Goal: Task Accomplishment & Management: Manage account settings

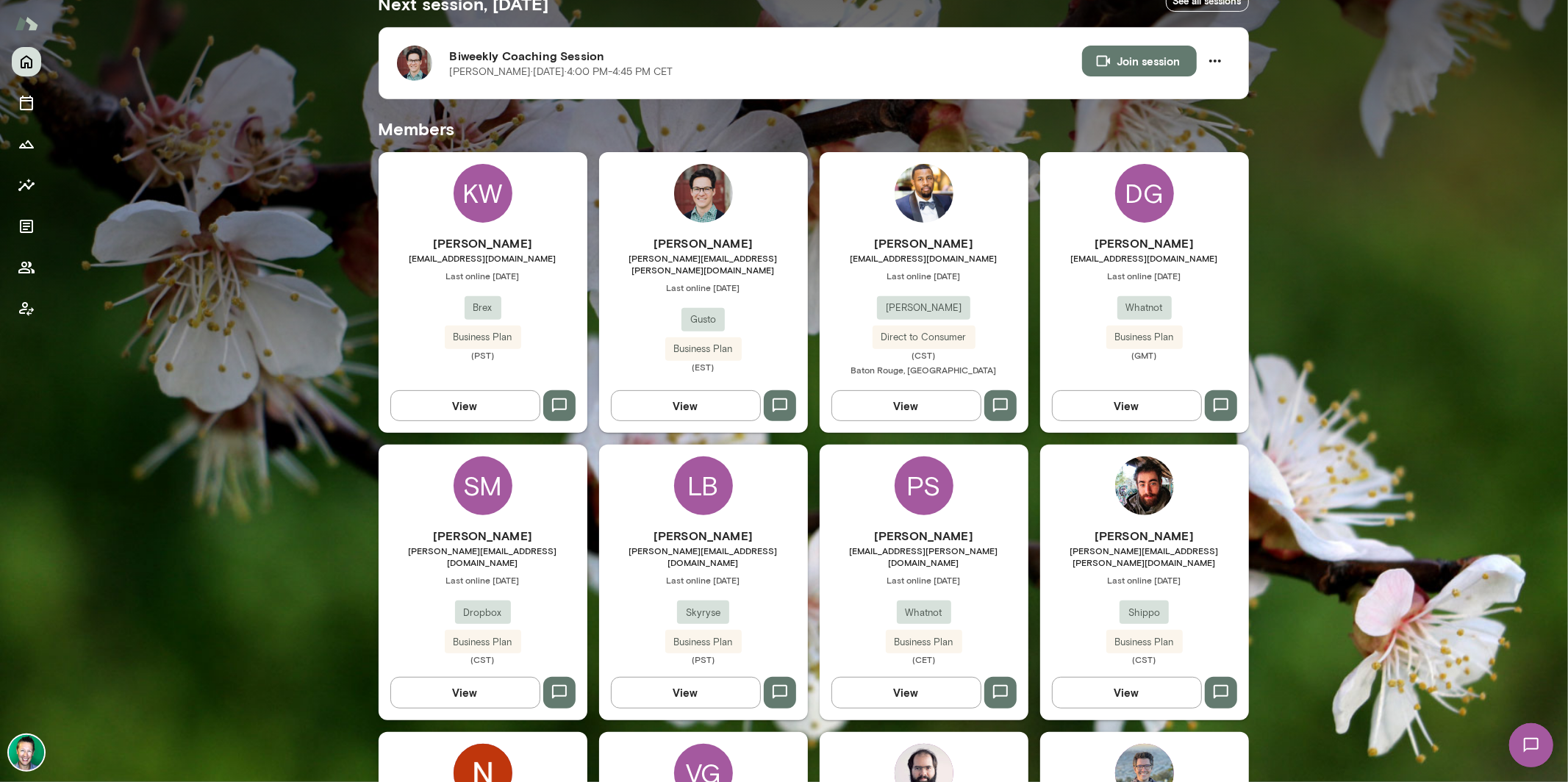
scroll to position [364, 0]
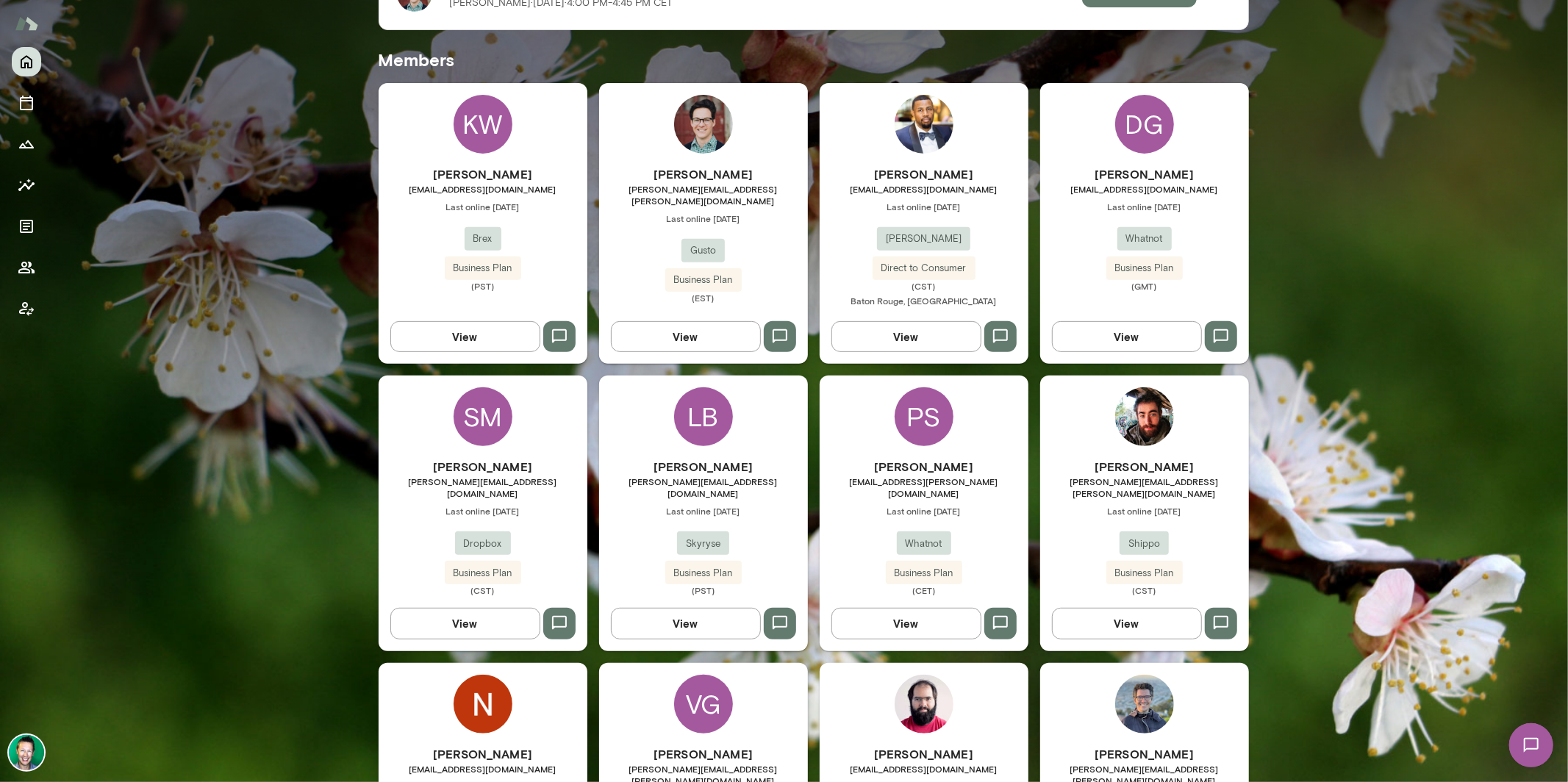
click at [652, 617] on button "View" at bounding box center [686, 623] width 150 height 31
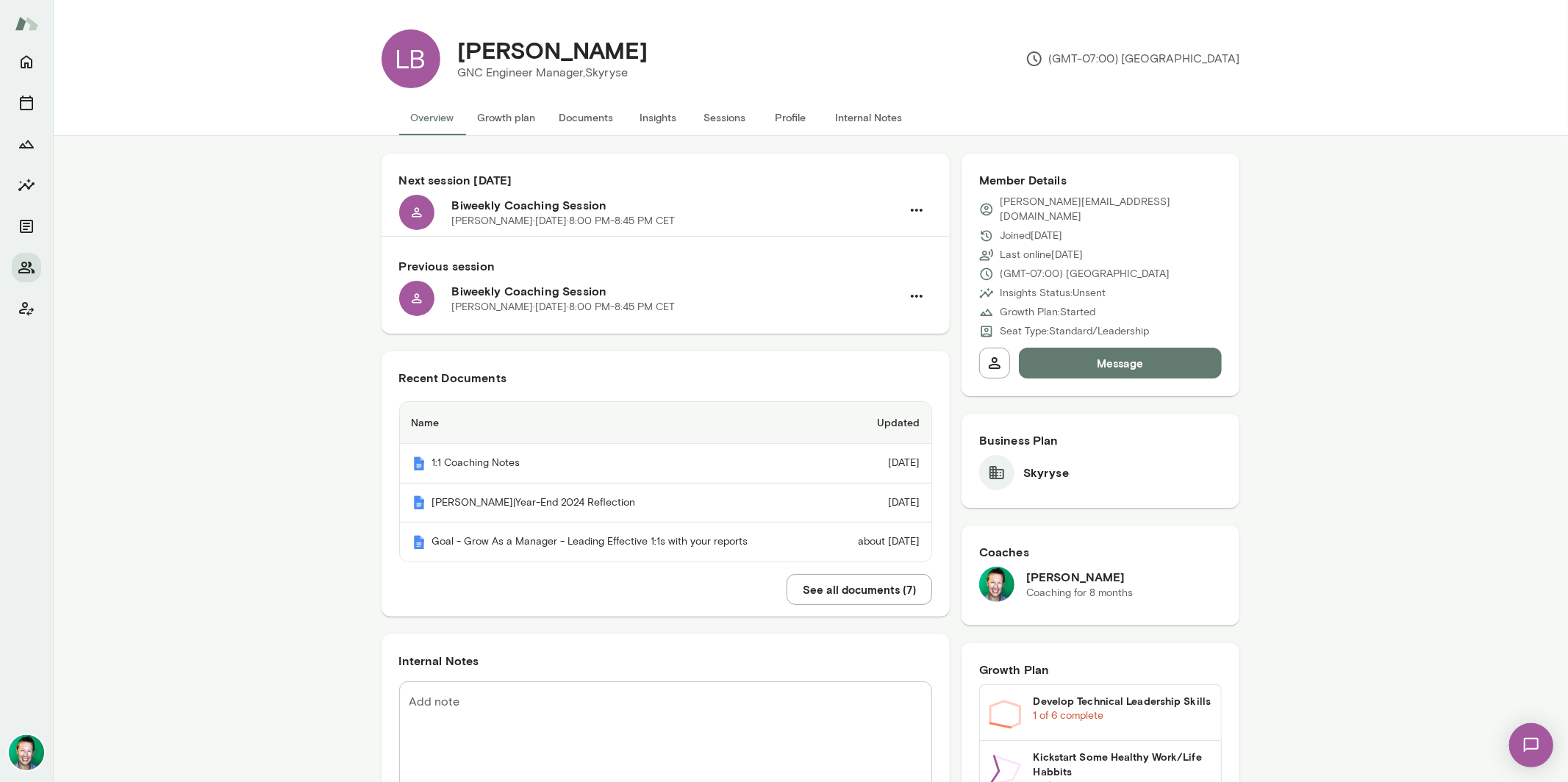
click at [713, 118] on button "Sessions" at bounding box center [724, 118] width 66 height 35
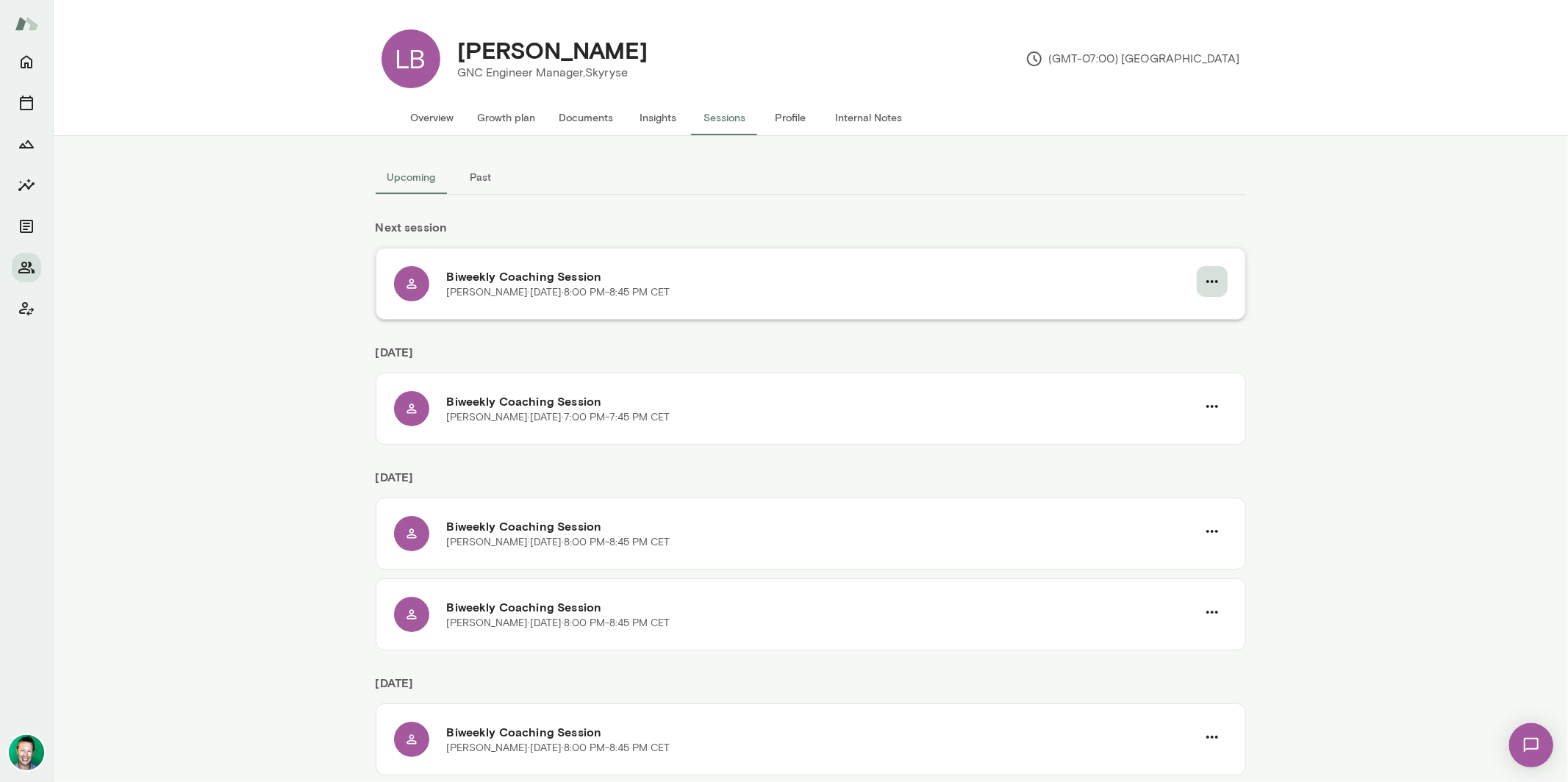
click at [1205, 279] on icon "button" at bounding box center [1213, 282] width 18 height 18
click at [1154, 344] on span "Cancel" at bounding box center [1179, 343] width 63 height 18
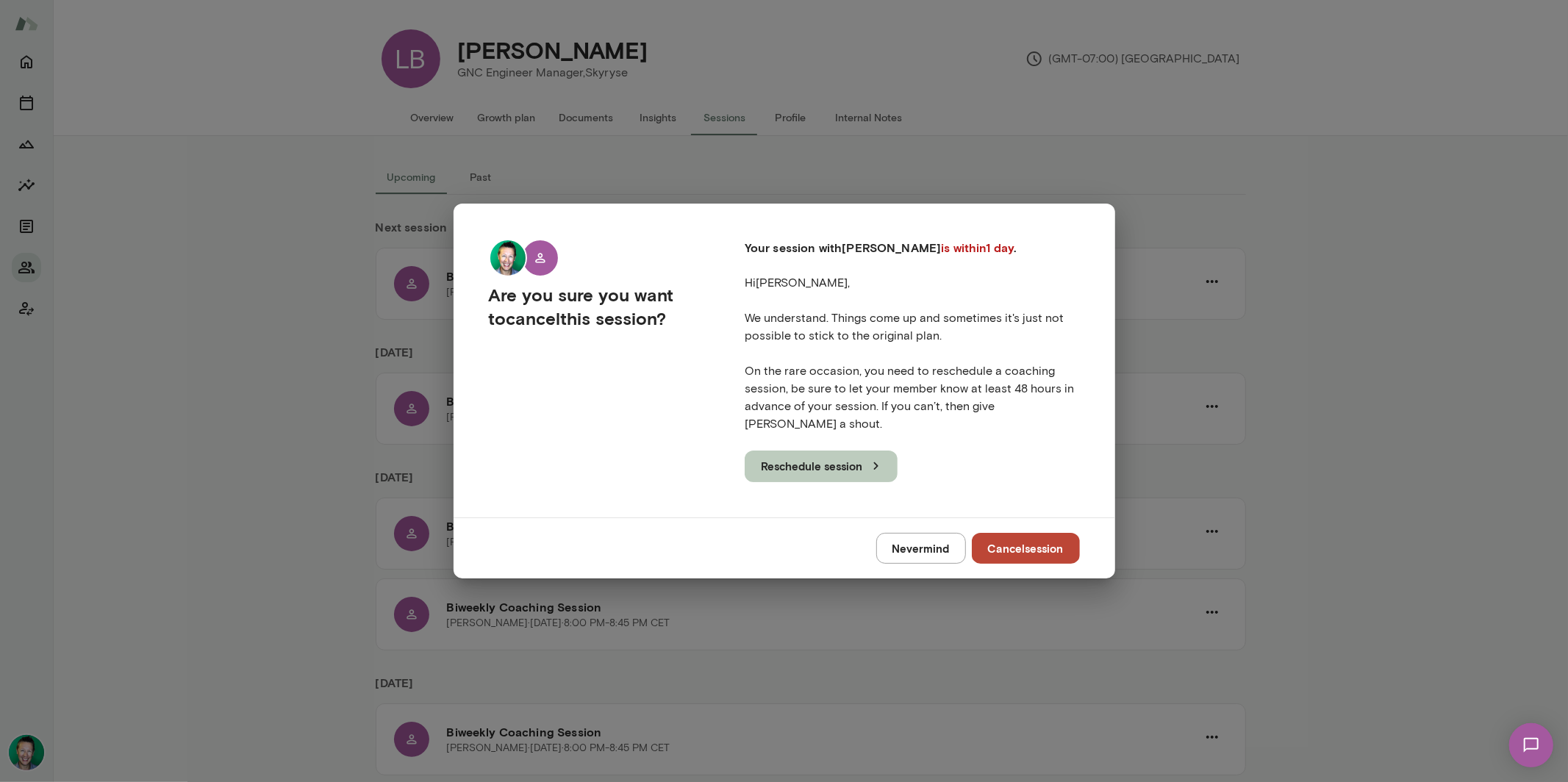
click at [855, 466] on button "Reschedule session" at bounding box center [821, 466] width 153 height 31
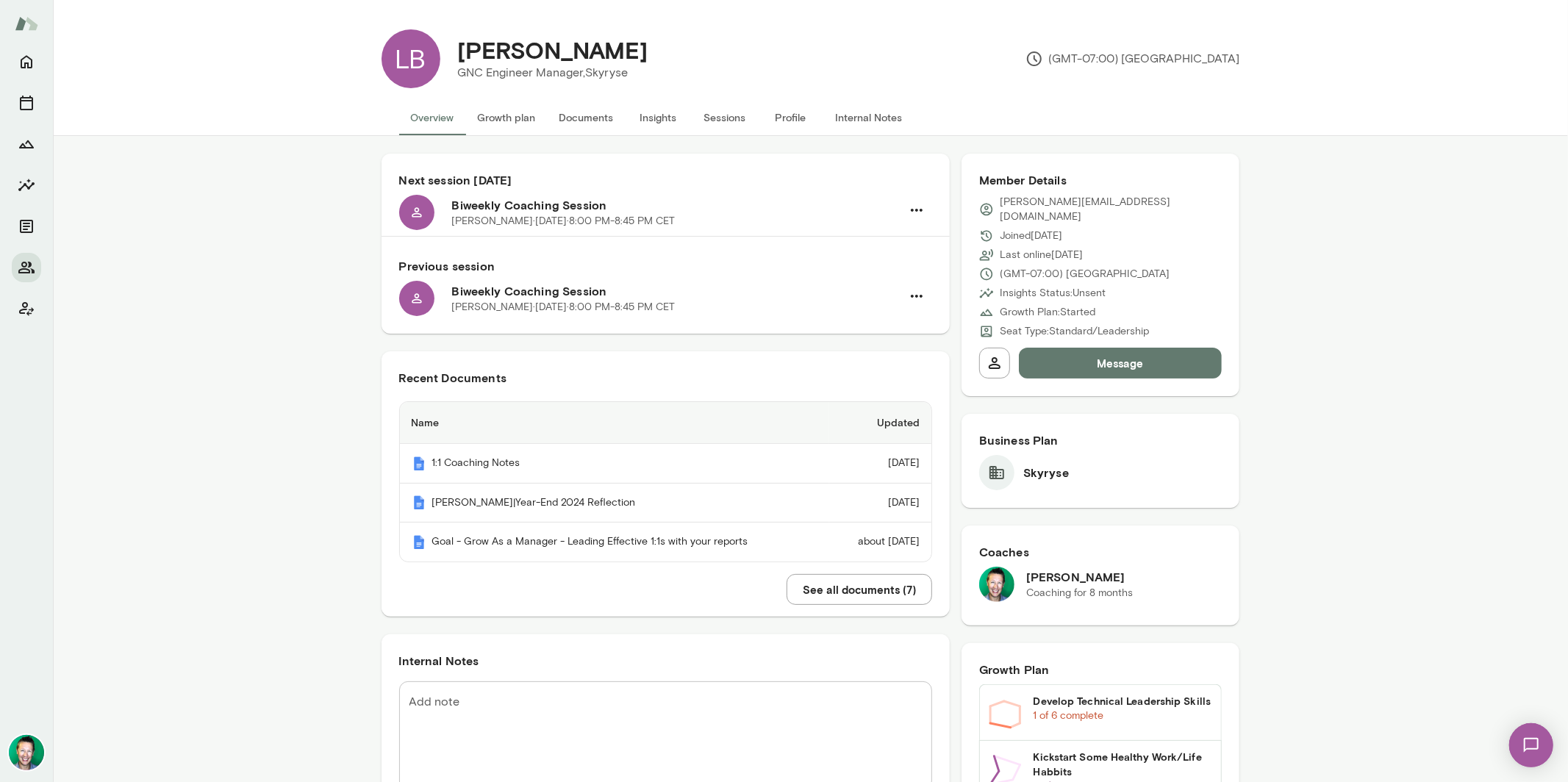
click at [700, 117] on button "Sessions" at bounding box center [724, 118] width 66 height 35
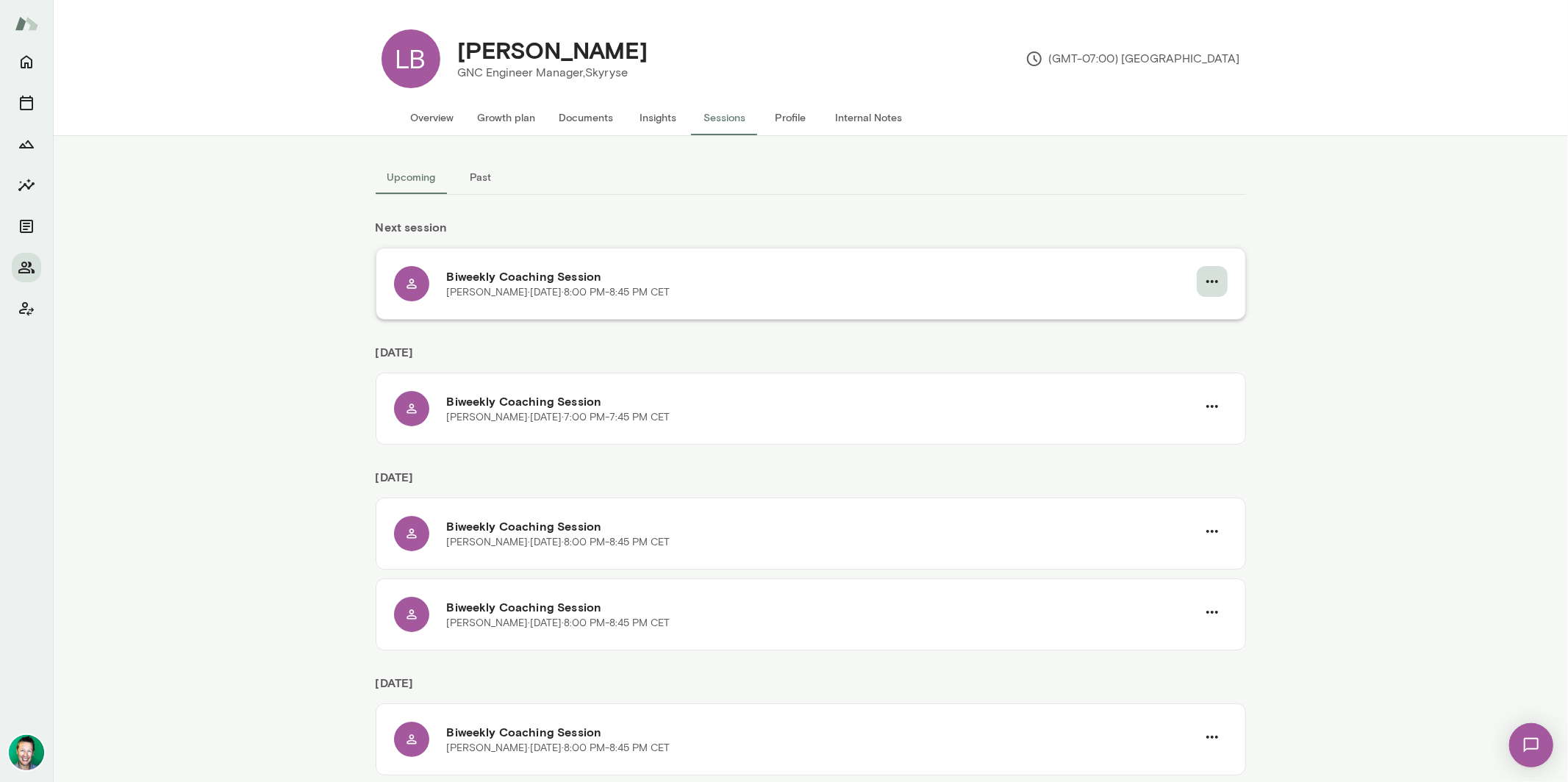
click at [1217, 278] on button "button" at bounding box center [1213, 281] width 31 height 31
click at [1174, 340] on span "Cancel" at bounding box center [1179, 343] width 63 height 18
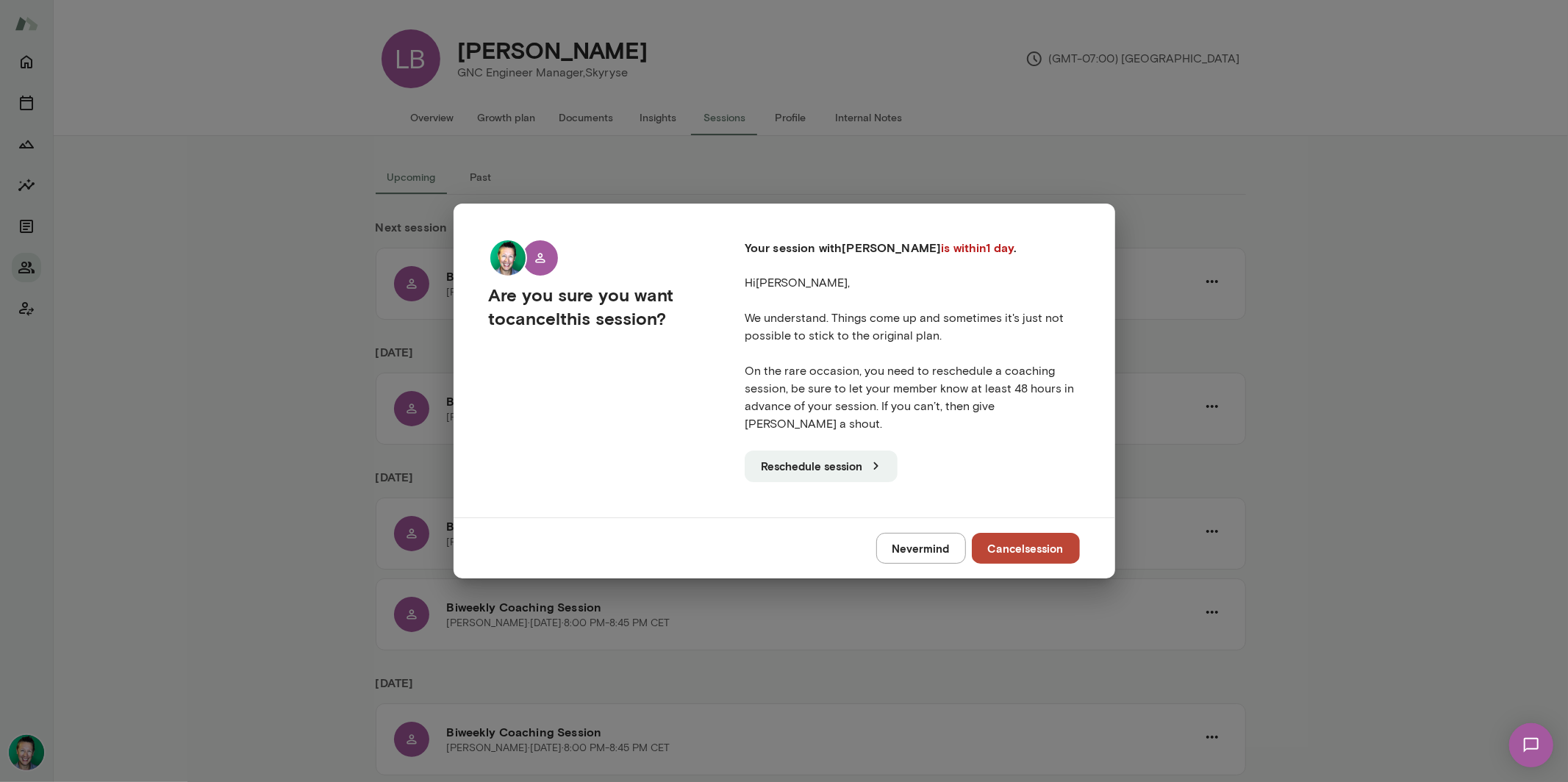
click at [1041, 542] on button "Cancel session" at bounding box center [1026, 548] width 109 height 31
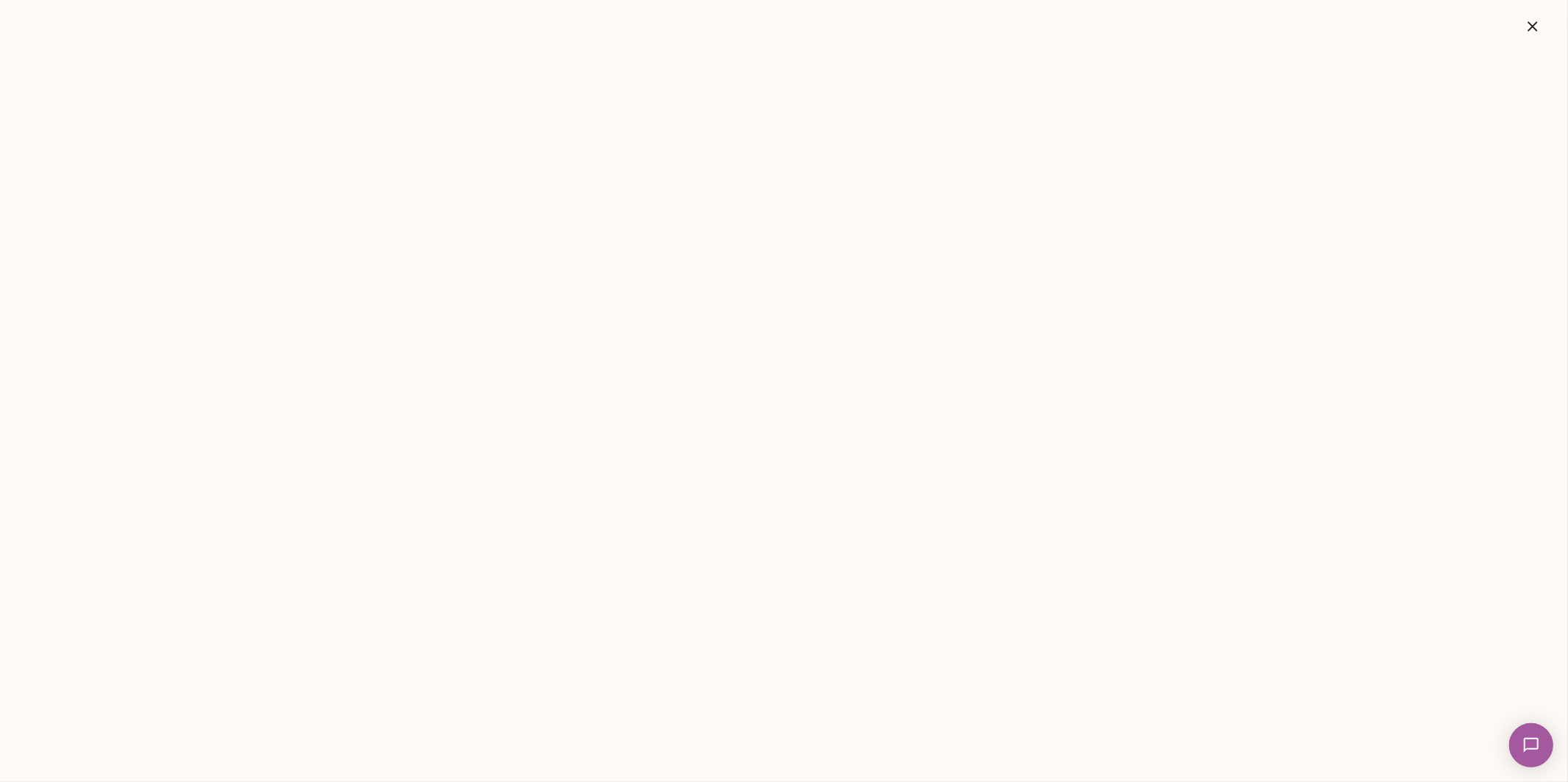
click at [1540, 33] on icon "button" at bounding box center [1534, 27] width 18 height 18
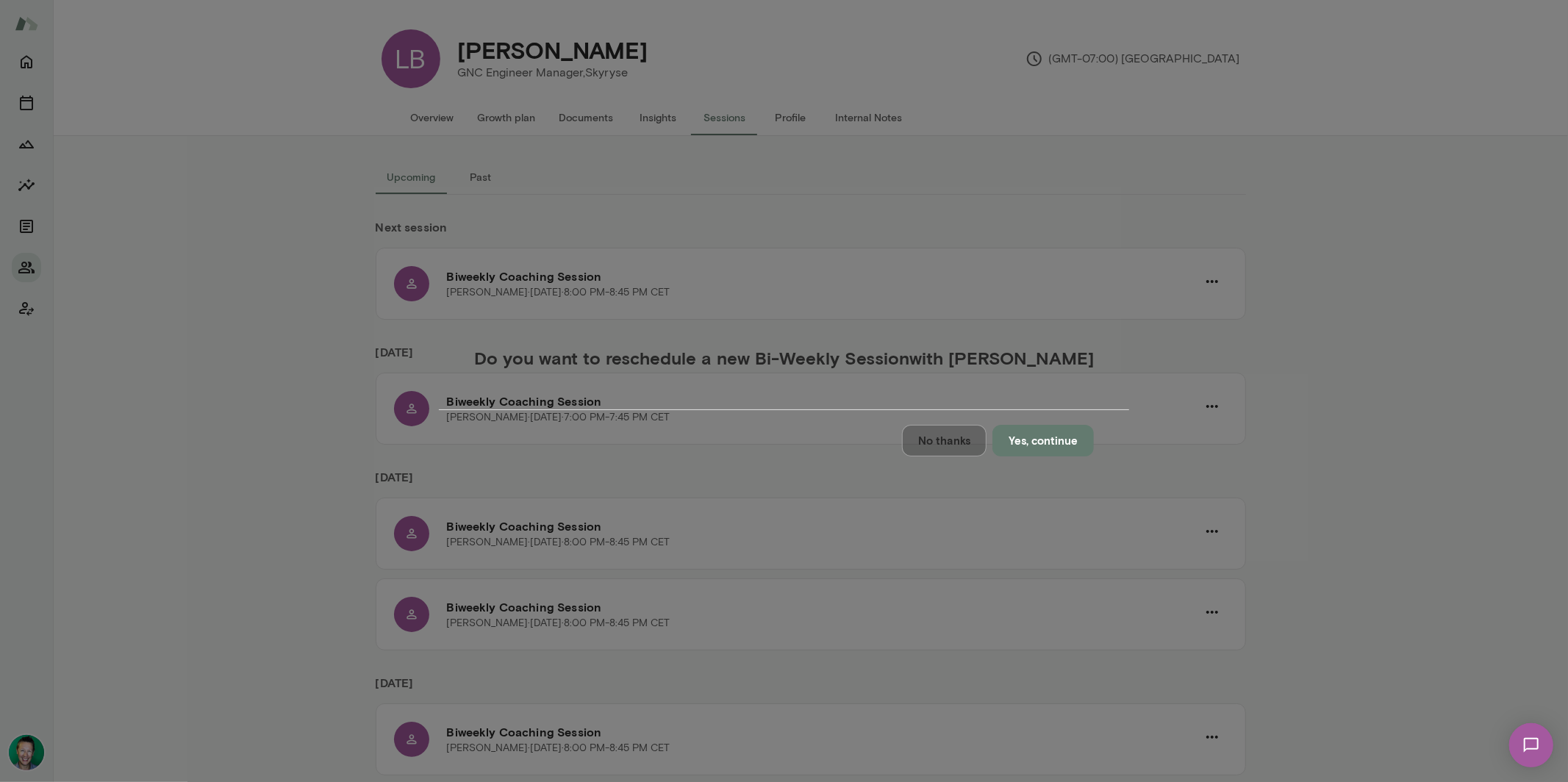
click at [902, 456] on button "No thanks" at bounding box center [945, 440] width 85 height 31
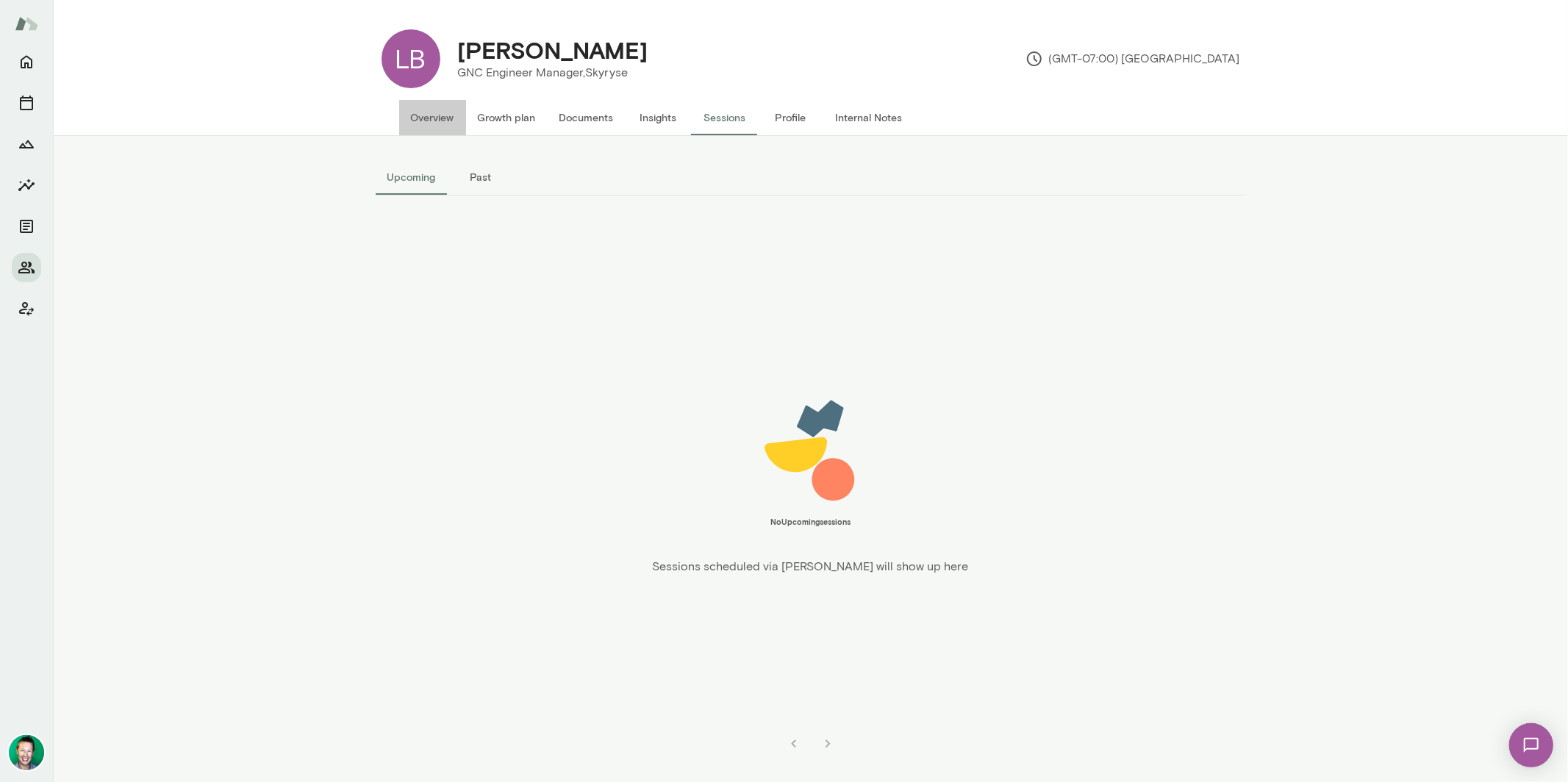
click at [442, 118] on button "Overview" at bounding box center [433, 118] width 67 height 35
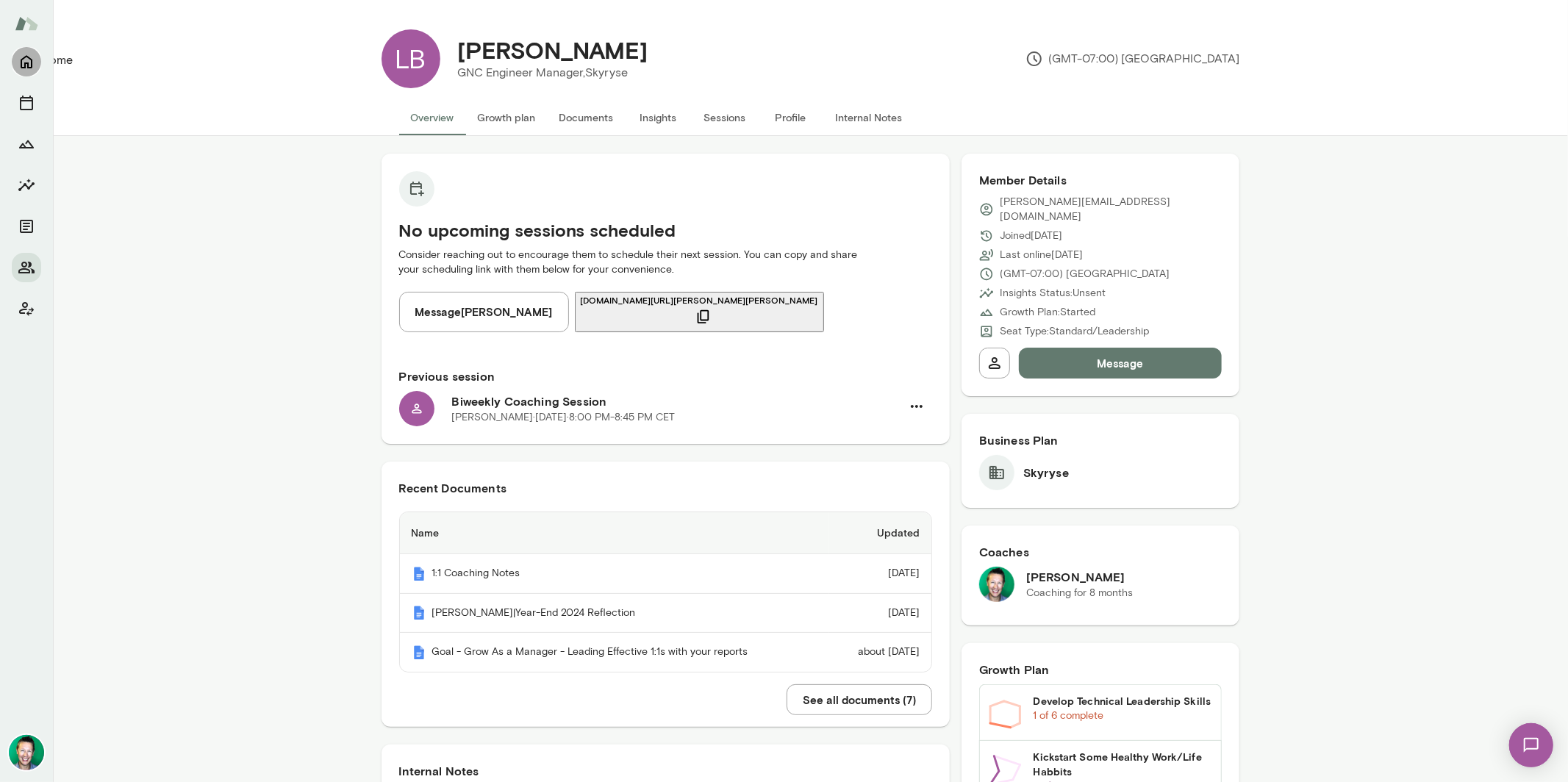
click at [33, 68] on icon "Home" at bounding box center [27, 62] width 18 height 18
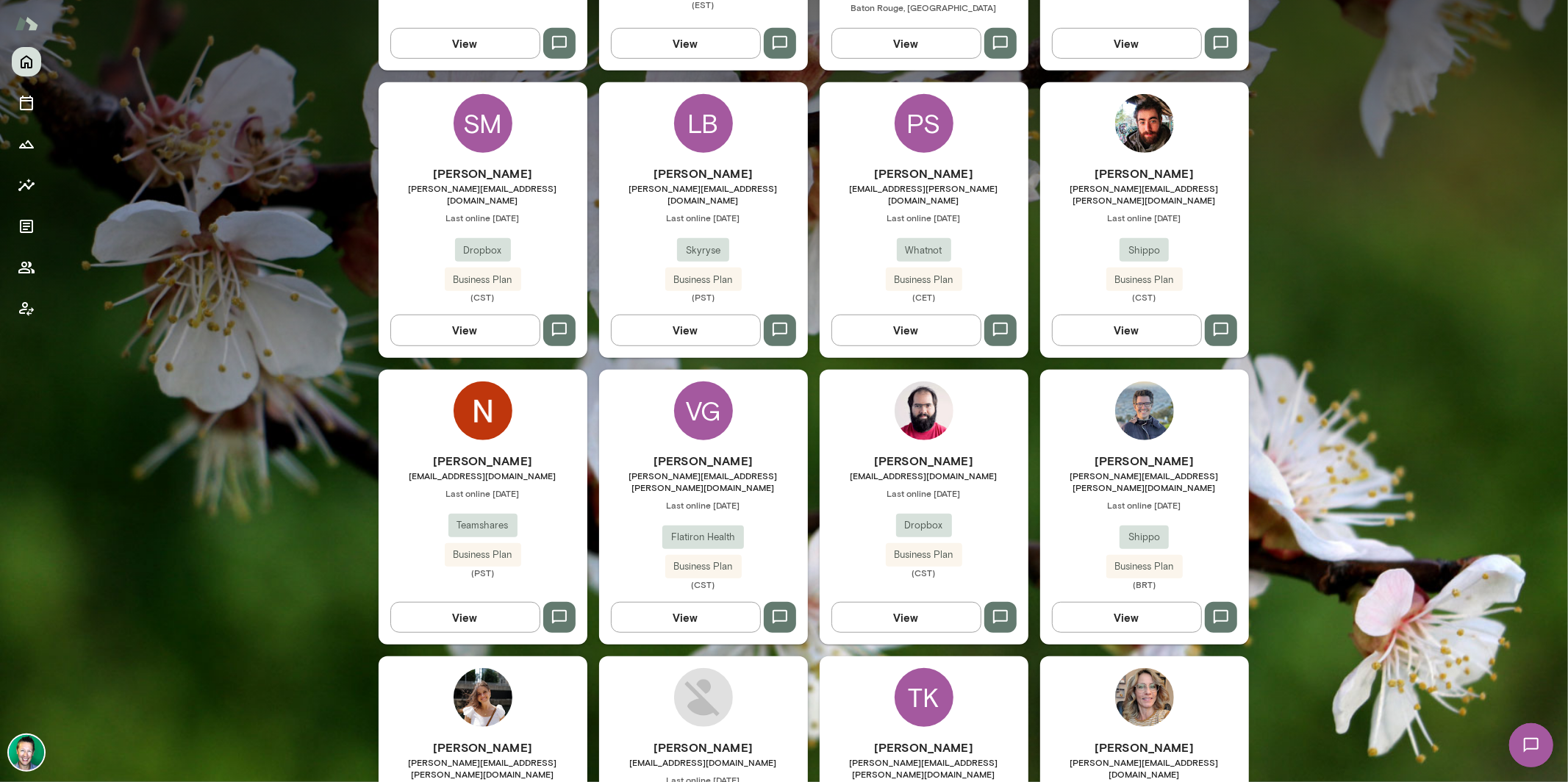
scroll to position [701, 0]
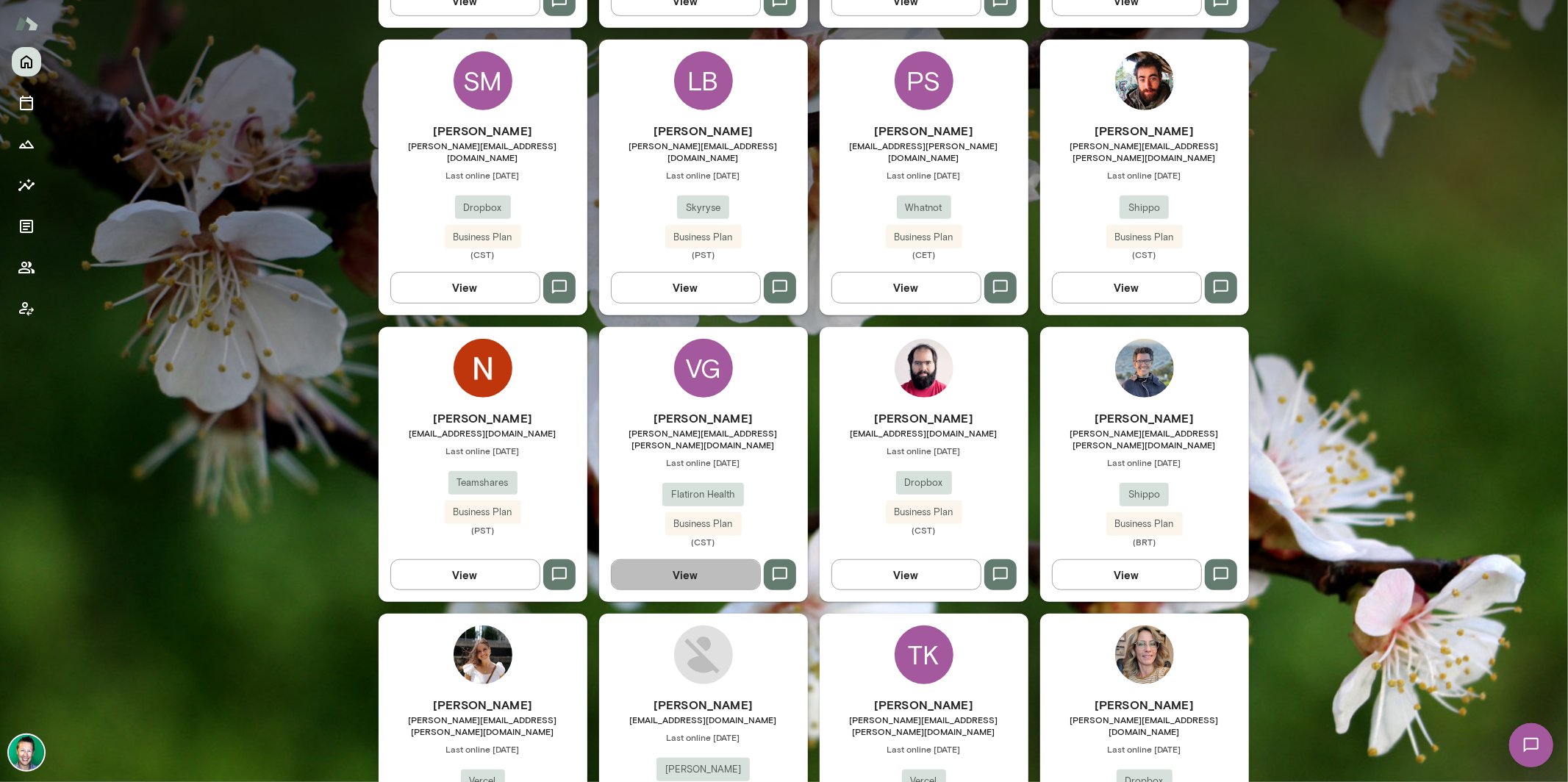
click at [682, 560] on button "View" at bounding box center [686, 575] width 150 height 31
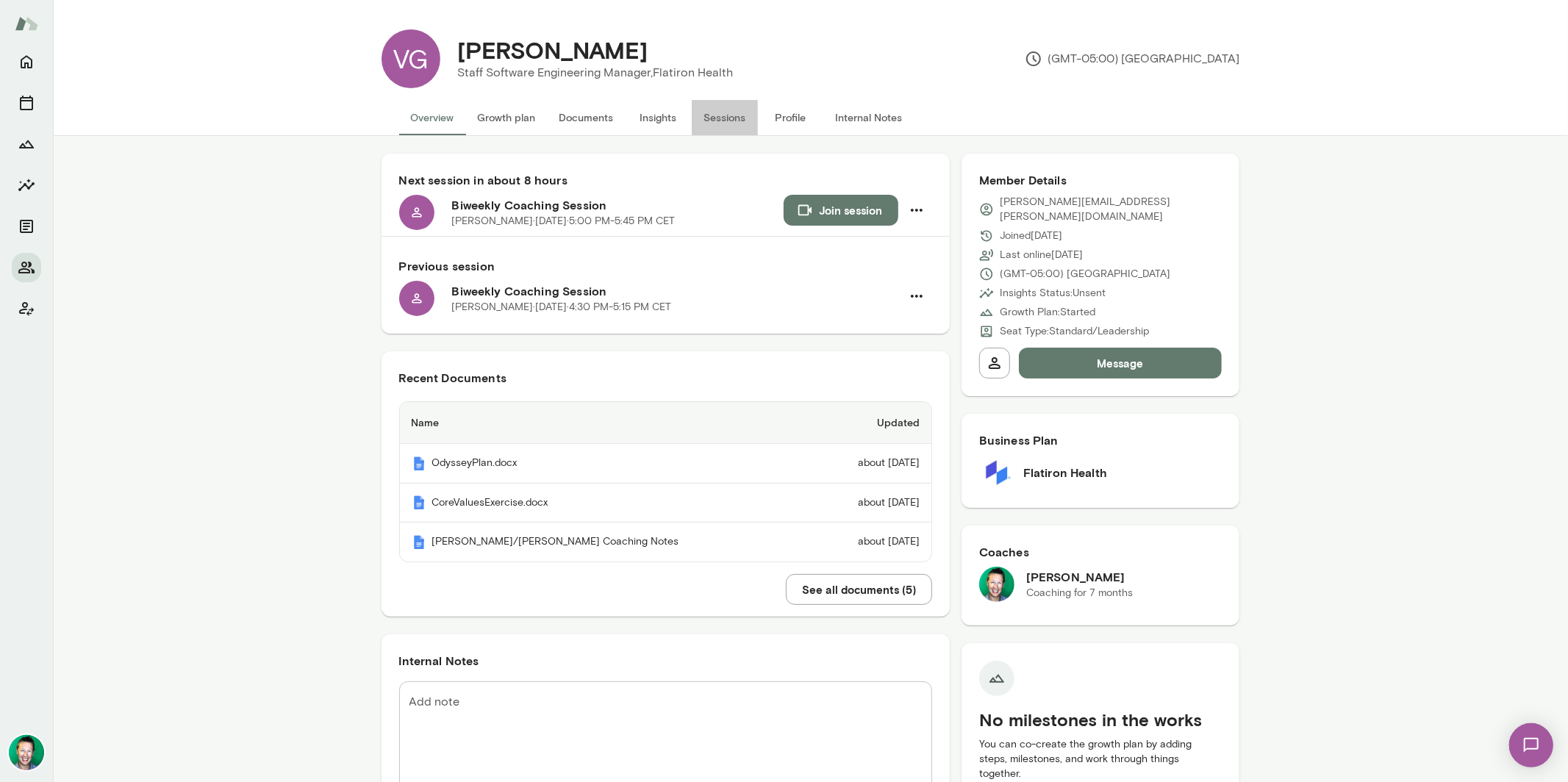
click at [719, 129] on button "Sessions" at bounding box center [724, 118] width 66 height 35
